Goal: Find specific page/section: Find specific page/section

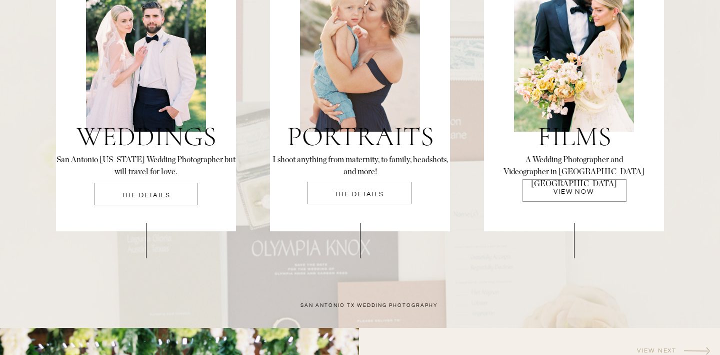
scroll to position [2189, 0]
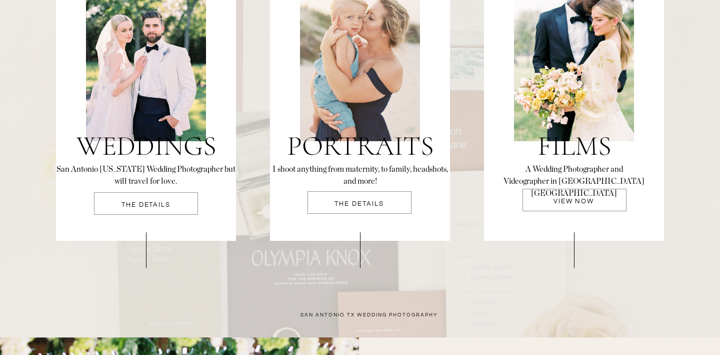
click at [144, 185] on h2 "San Antonio [US_STATE] Wedding Photographer but will travel for love." at bounding box center [146, 175] width 180 height 24
click at [141, 201] on div at bounding box center [146, 203] width 104 height 23
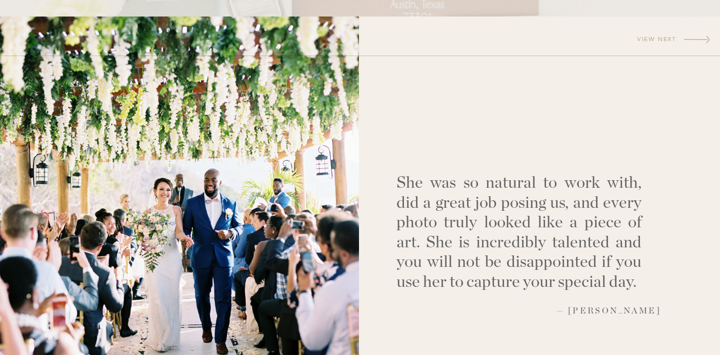
scroll to position [2527, 0]
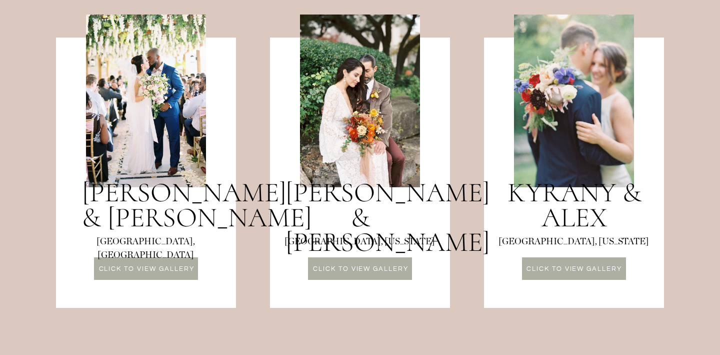
scroll to position [924, 0]
click at [345, 276] on div at bounding box center [360, 269] width 104 height 23
